Goal: Information Seeking & Learning: Find specific fact

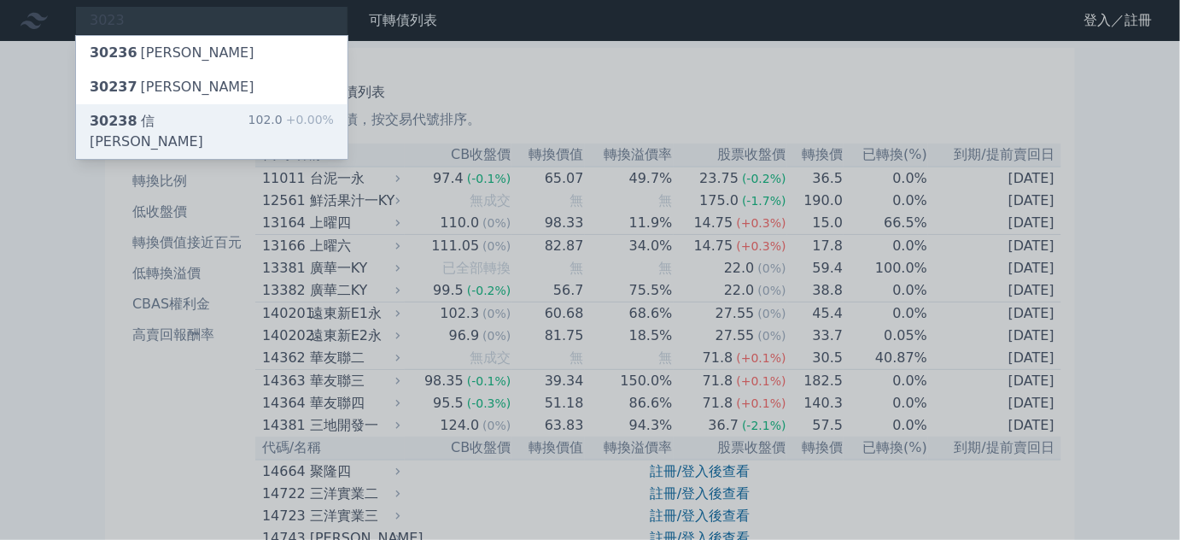
type input "3023"
click at [158, 107] on div "30238 信邦八 102.0 +0.00%" at bounding box center [212, 131] width 272 height 55
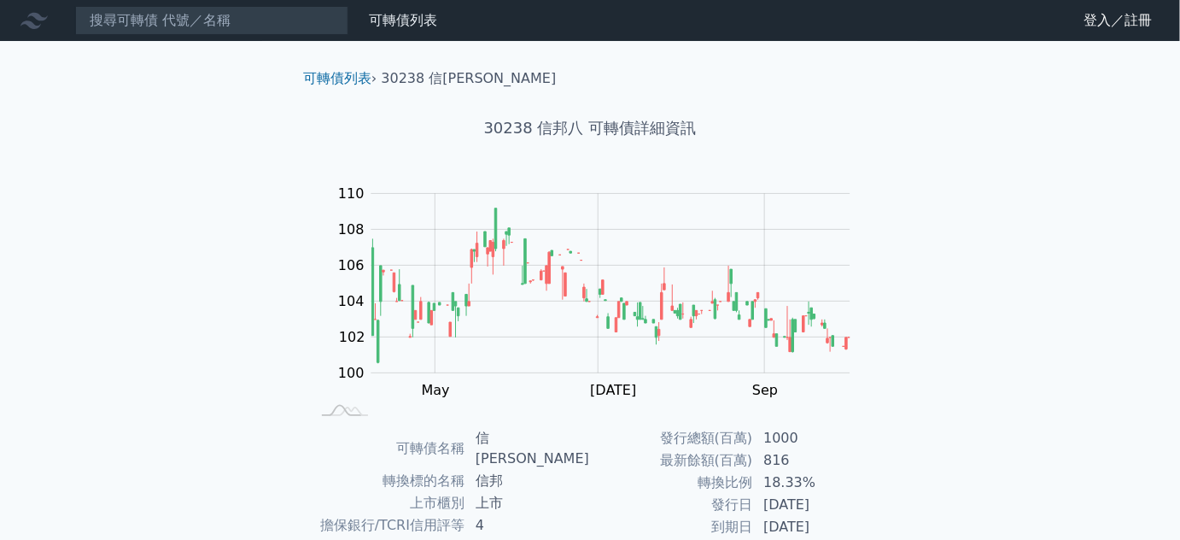
scroll to position [250, 0]
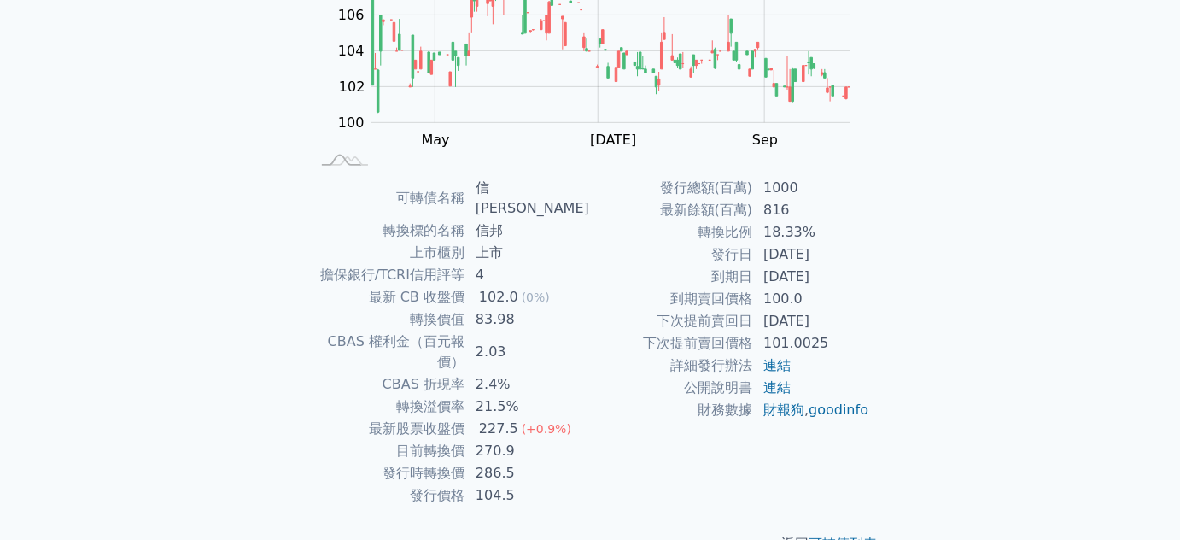
click at [230, 364] on div "可轉債列表 財務數據 可轉債列表 財務數據 登入／註冊 登入／註冊 可轉債列表 › 30238 信邦八 30238 信邦八 可轉債詳細資訊 Zoom Out …" at bounding box center [590, 166] width 1180 height 832
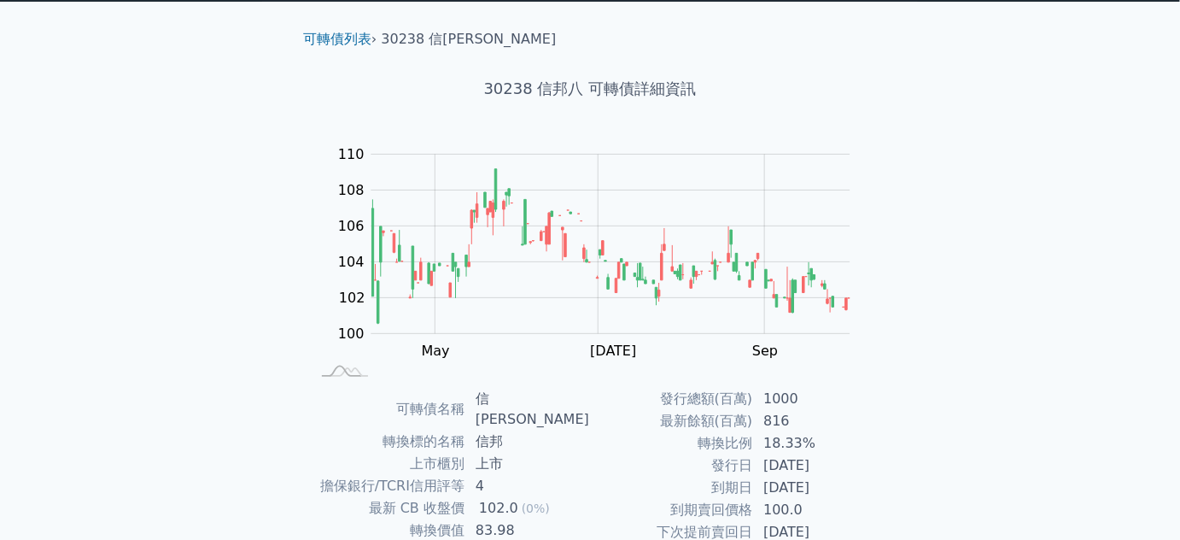
scroll to position [0, 0]
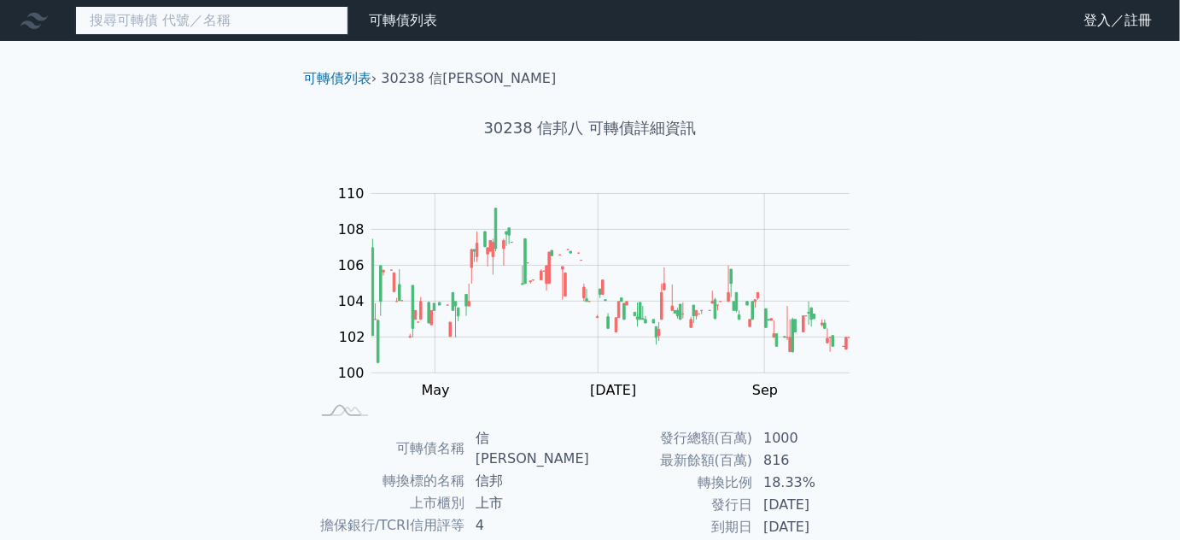
click at [197, 23] on input at bounding box center [211, 20] width 273 height 29
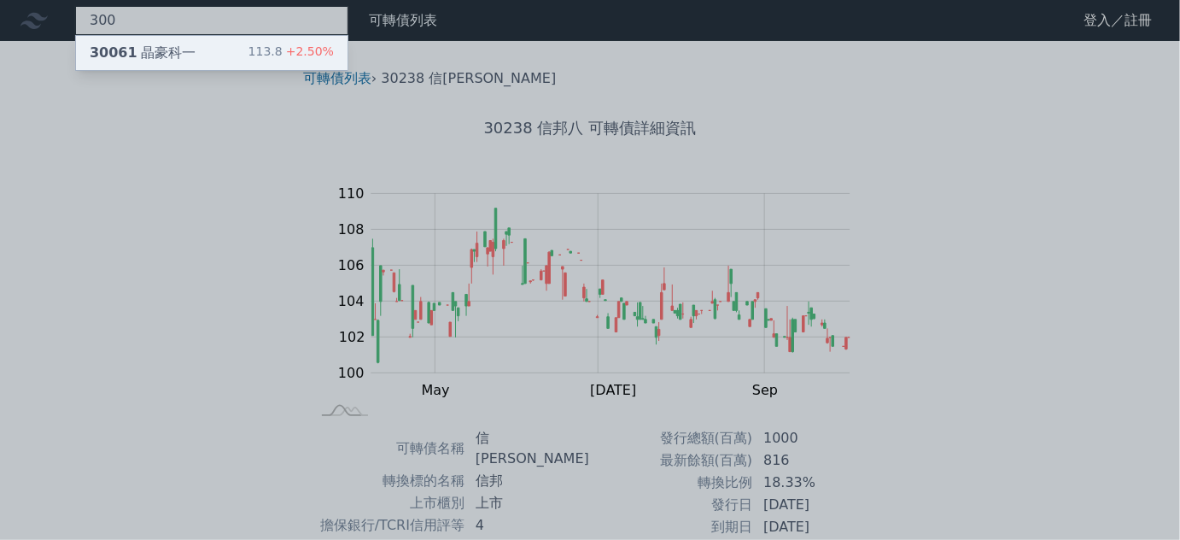
type input "300"
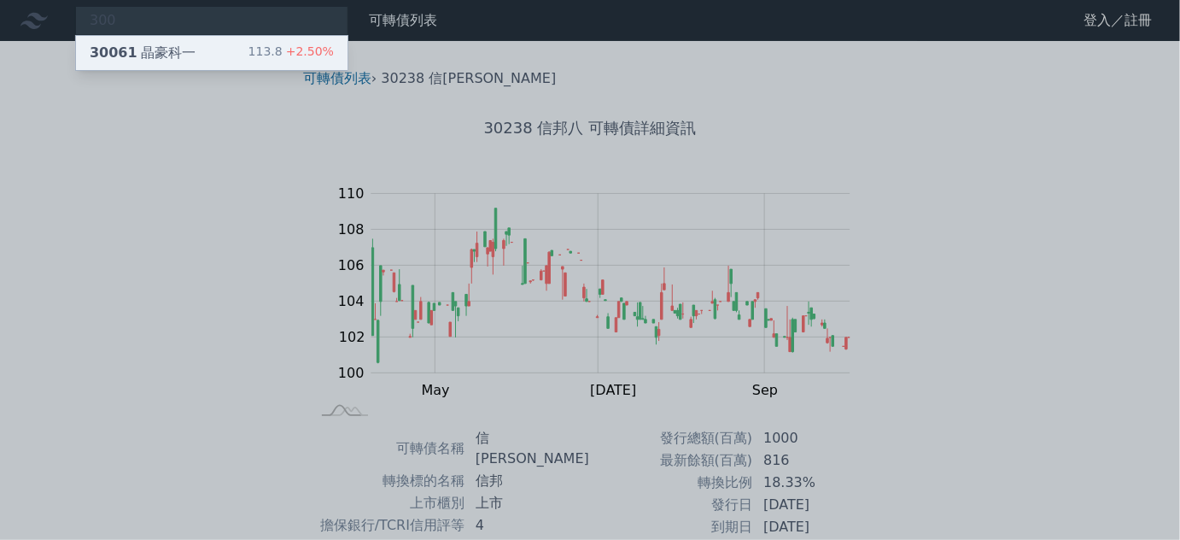
click at [196, 50] on div "30061 晶豪科一 113.8 +2.50%" at bounding box center [212, 53] width 272 height 34
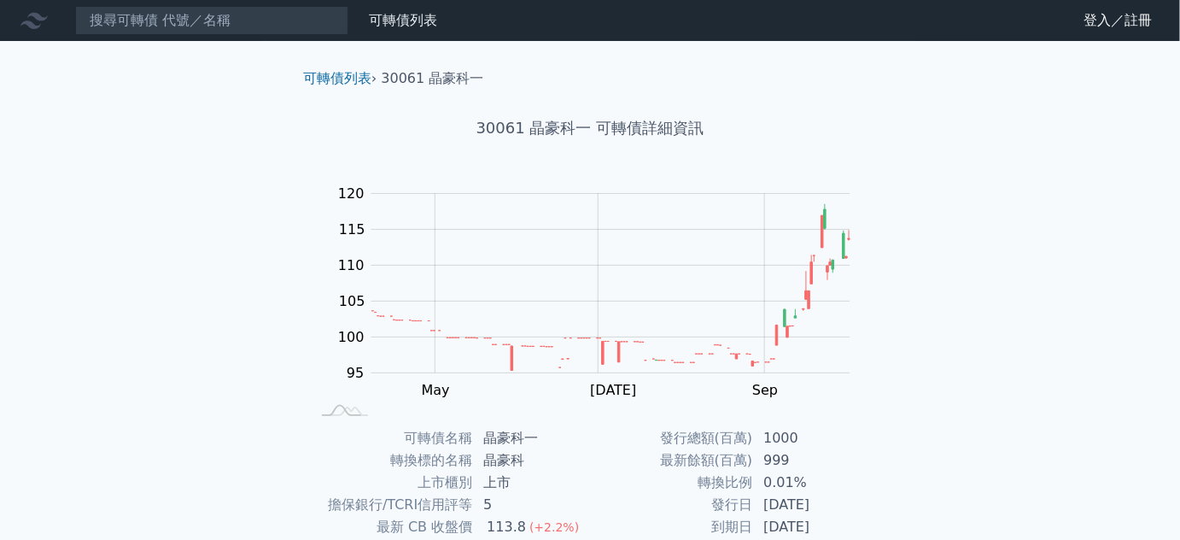
scroll to position [250, 0]
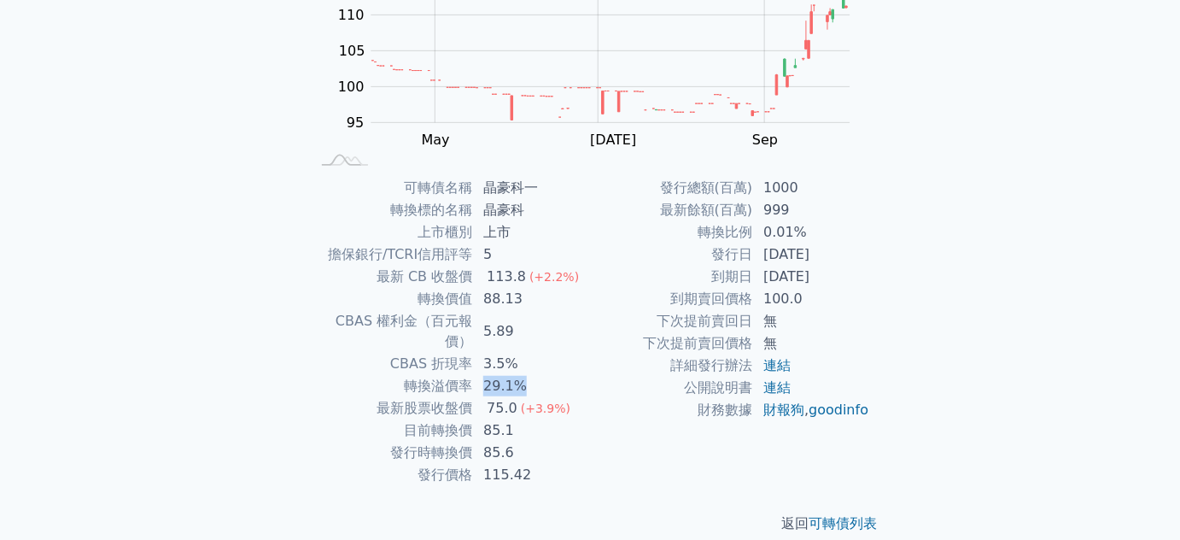
drag, startPoint x: 536, startPoint y: 359, endPoint x: 565, endPoint y: 359, distance: 28.2
click at [565, 375] on td "29.1%" at bounding box center [531, 386] width 117 height 22
